Goal: Book appointment/travel/reservation

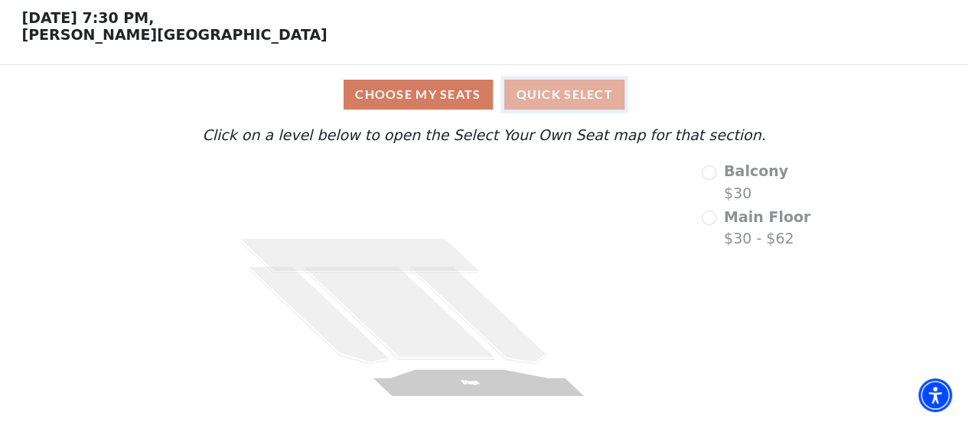
click at [556, 90] on button "Quick Select" at bounding box center [564, 95] width 120 height 30
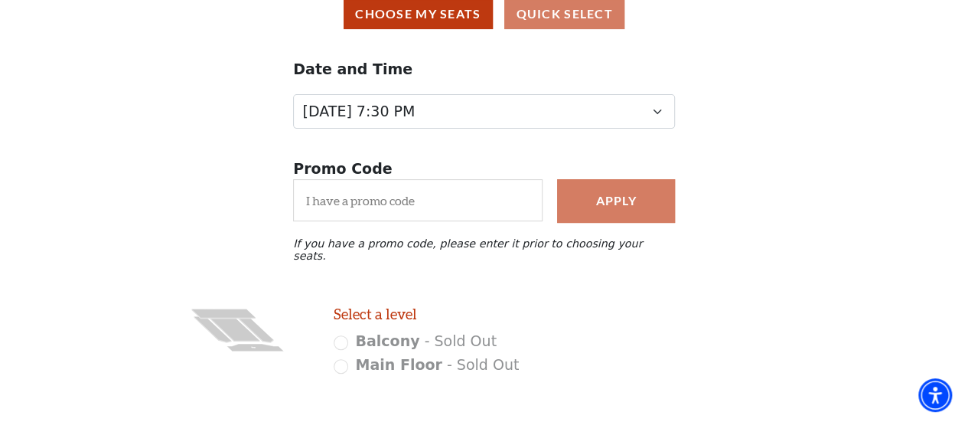
scroll to position [153, 0]
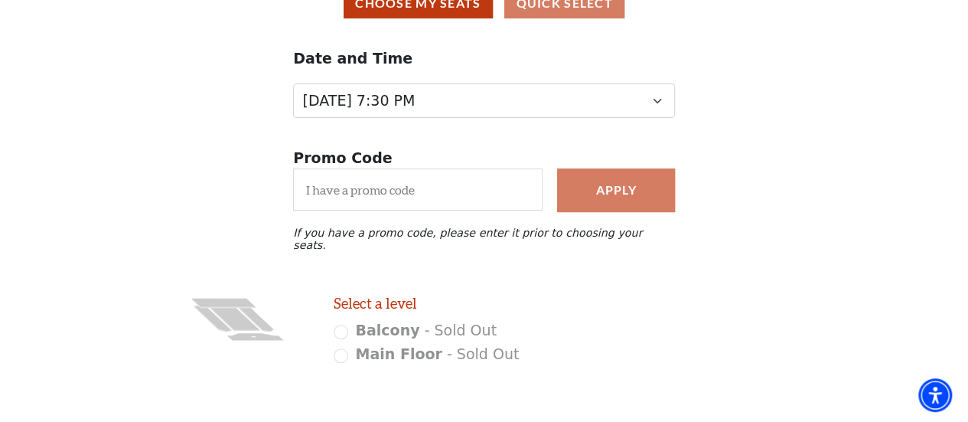
click at [343, 353] on div "Main Floor - Sold Out" at bounding box center [444, 354] width 220 height 22
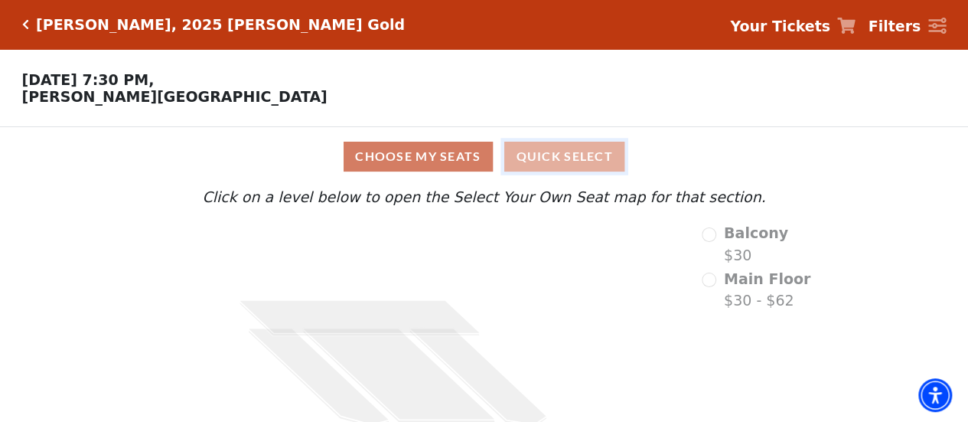
click at [571, 165] on button "Quick Select" at bounding box center [564, 157] width 120 height 30
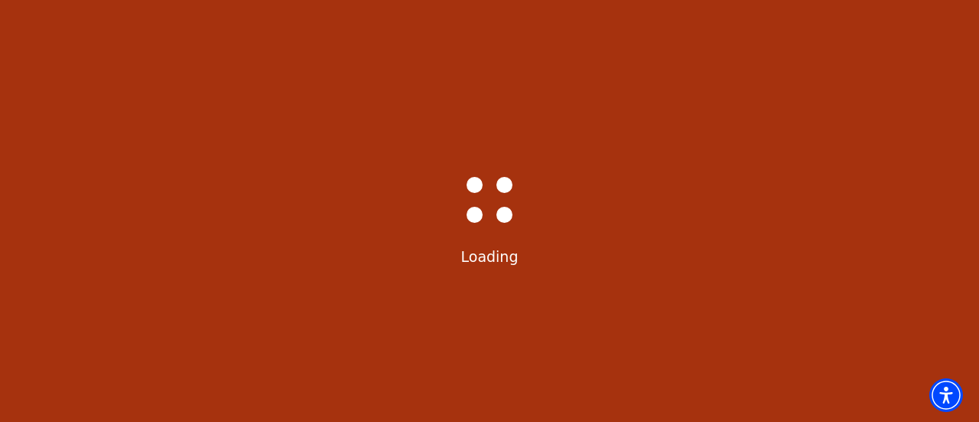
select select "6501"
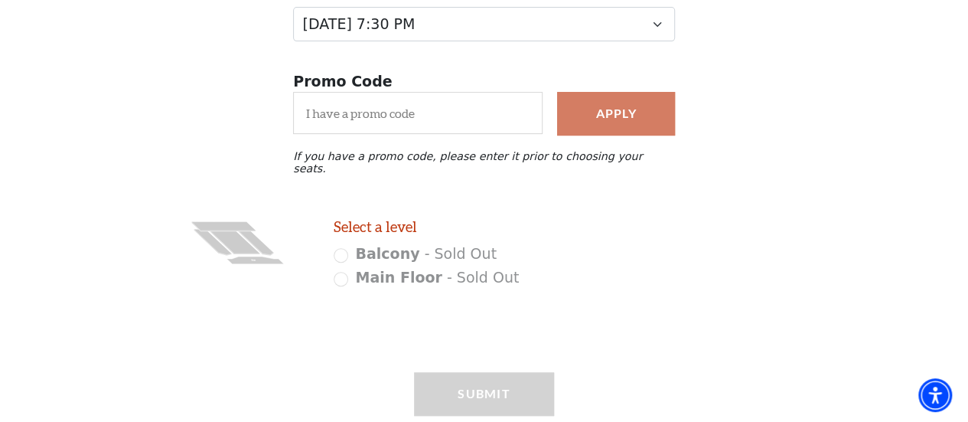
scroll to position [271, 0]
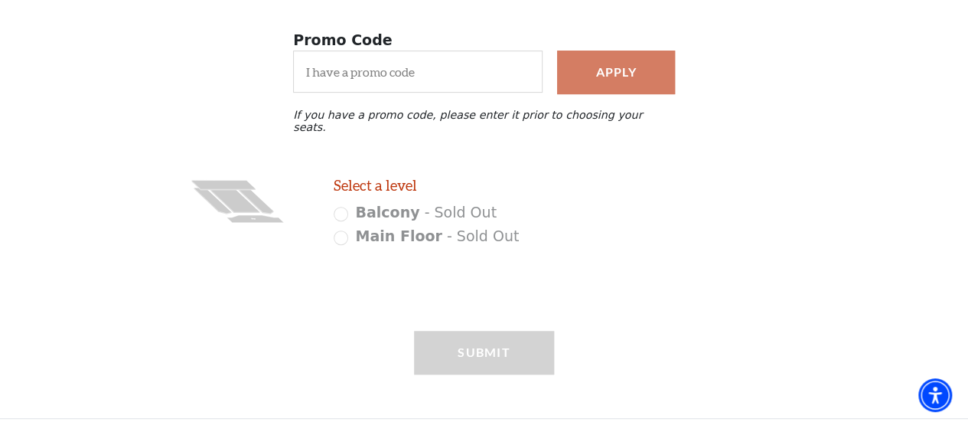
click at [345, 205] on div "Balcony - Sold Out" at bounding box center [444, 212] width 220 height 22
click at [344, 225] on div "Main Floor - Sold Out" at bounding box center [444, 236] width 220 height 22
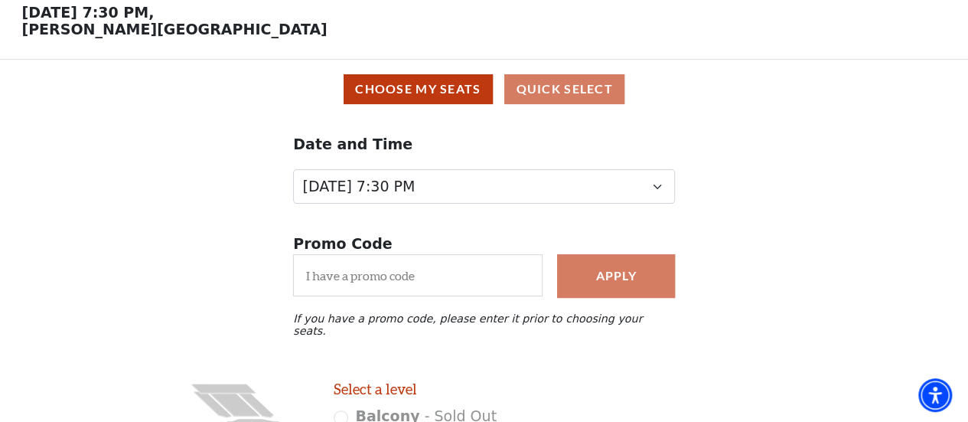
scroll to position [0, 0]
